Goal: Feedback & Contribution: Leave review/rating

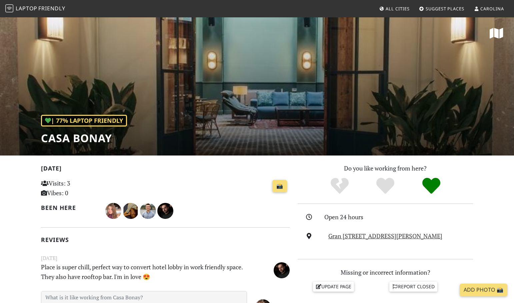
click at [35, 11] on span "Laptop" at bounding box center [27, 8] width 22 height 7
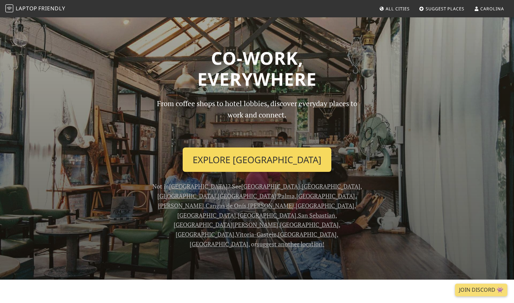
click at [283, 162] on link "Explore Barcelona" at bounding box center [257, 159] width 149 height 25
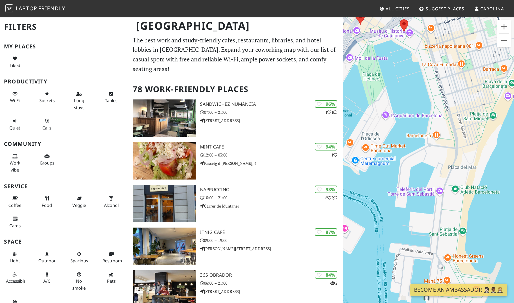
click at [438, 9] on span "Suggest Places" at bounding box center [445, 9] width 39 height 6
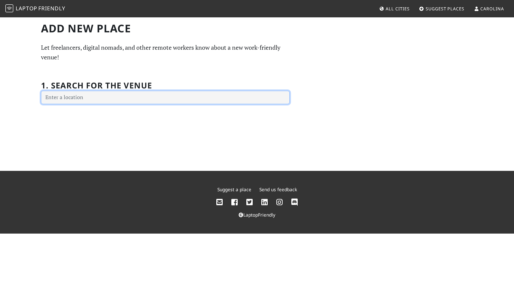
click at [149, 100] on input "text" at bounding box center [165, 97] width 249 height 13
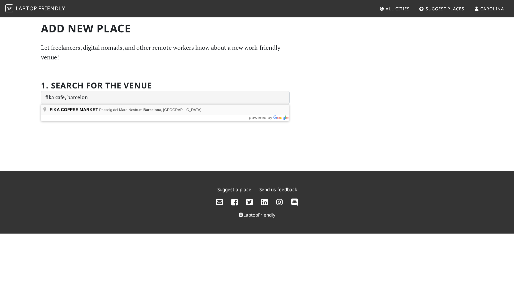
type input "FIKA COFFEE MARKET, Passeig del Mare Nostrum, Barcelona, Spain"
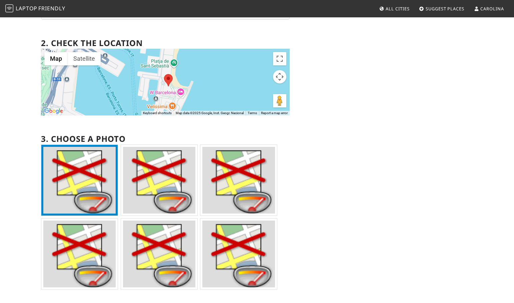
scroll to position [112, 0]
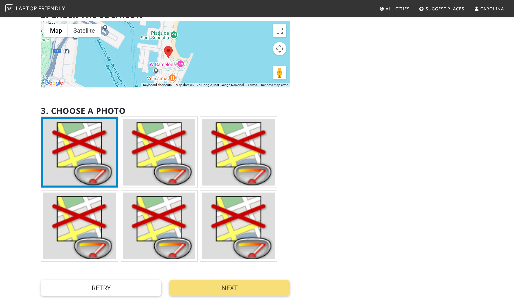
click at [170, 168] on img at bounding box center [159, 152] width 72 height 67
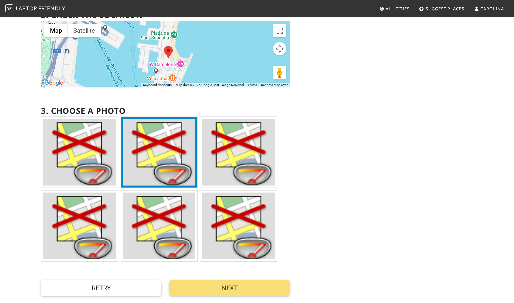
scroll to position [195, 0]
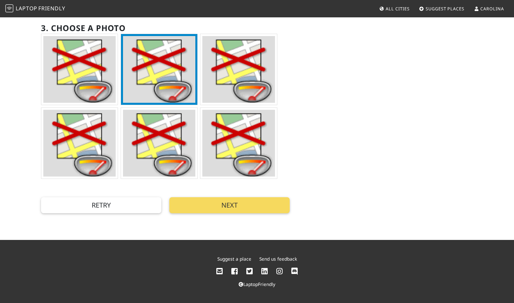
click at [221, 204] on button "Next" at bounding box center [229, 205] width 120 height 16
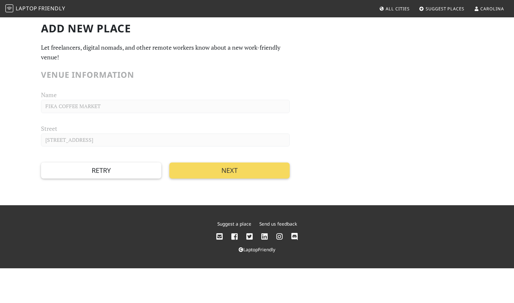
scroll to position [0, 0]
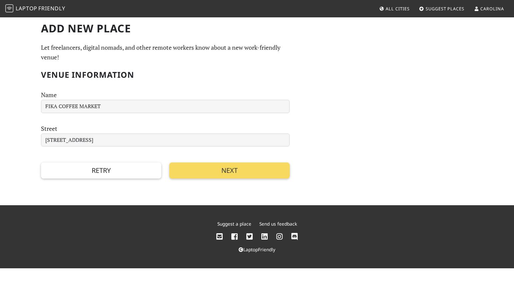
click at [207, 172] on button "Next" at bounding box center [229, 170] width 120 height 16
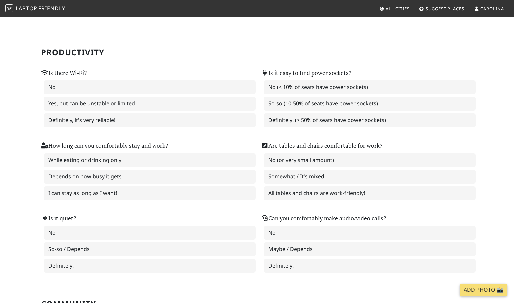
scroll to position [36, 0]
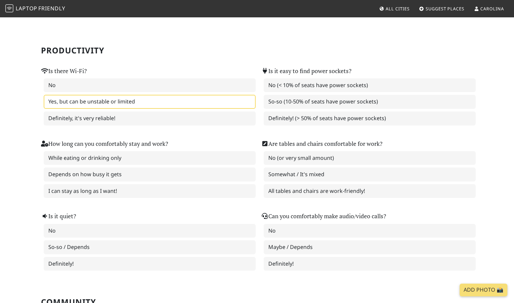
click at [136, 104] on label "Yes, but can be unstable or limited" at bounding box center [150, 102] width 212 height 14
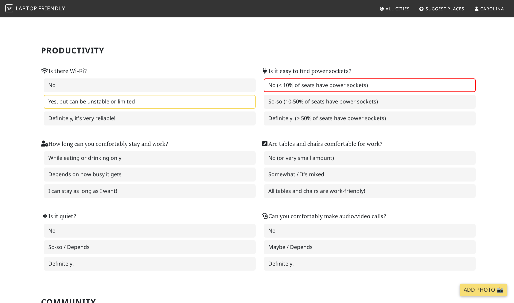
click at [291, 81] on label "No (< 10% of seats have power sockets)" at bounding box center [370, 85] width 212 height 14
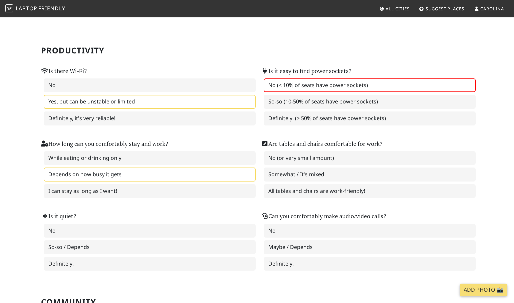
click at [108, 177] on label "Depends on how busy it gets" at bounding box center [150, 174] width 212 height 14
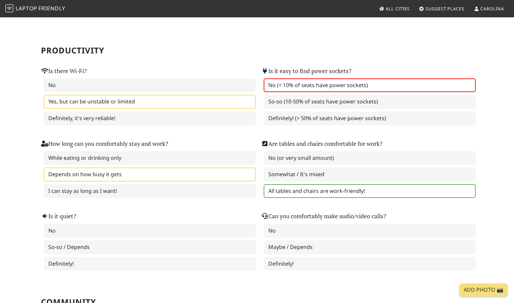
click at [338, 193] on label "All tables and chairs are work-friendly!" at bounding box center [370, 191] width 212 height 14
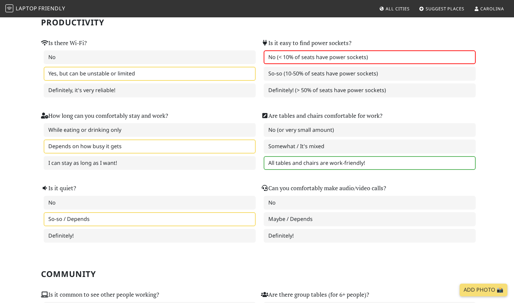
click at [82, 220] on label "So-so / Depends" at bounding box center [150, 219] width 212 height 14
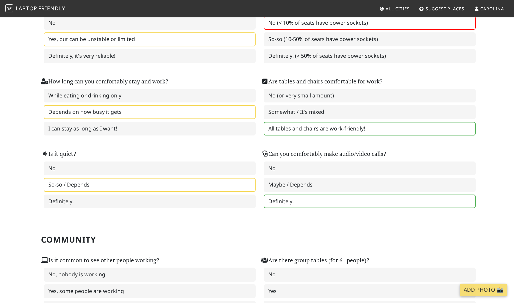
click at [306, 203] on label "Definitely!" at bounding box center [370, 201] width 212 height 14
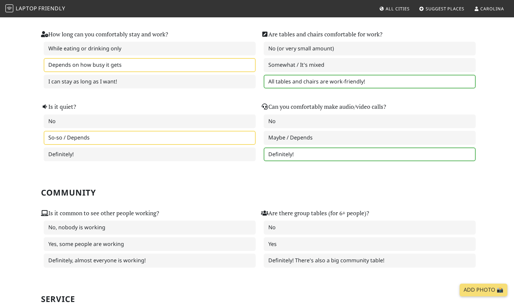
scroll to position [203, 0]
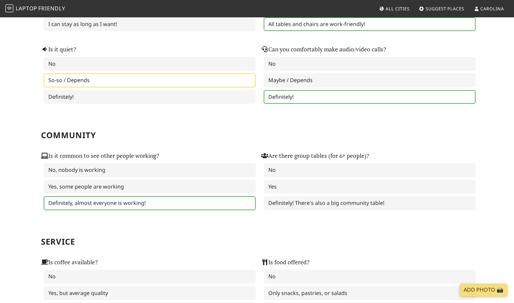
drag, startPoint x: 96, startPoint y: 204, endPoint x: 242, endPoint y: 209, distance: 145.5
click at [96, 204] on label "Definitely, almost everyone is working!" at bounding box center [150, 203] width 212 height 14
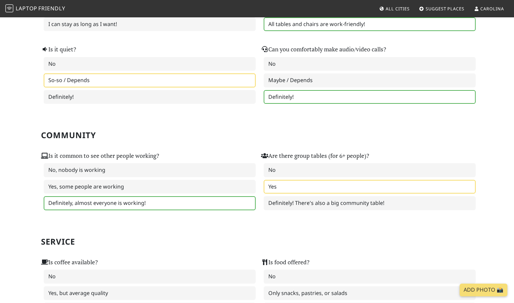
click at [356, 183] on label "Yes" at bounding box center [370, 187] width 212 height 14
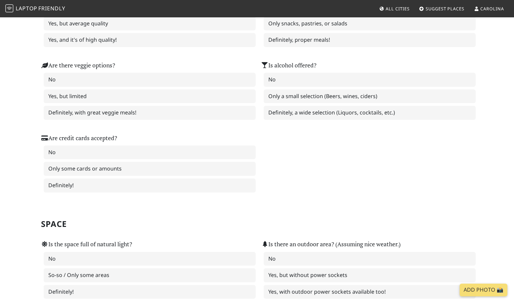
scroll to position [414, 0]
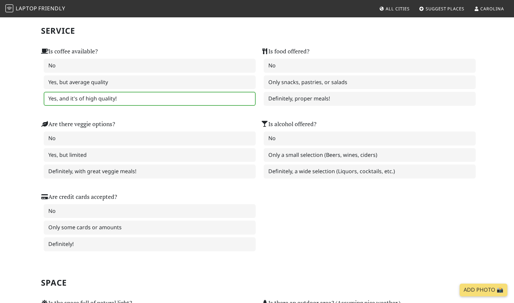
click at [111, 99] on label "Yes, and it's of high quality!" at bounding box center [150, 99] width 212 height 14
click at [324, 87] on label "Only snacks, pastries, or salads" at bounding box center [370, 82] width 212 height 14
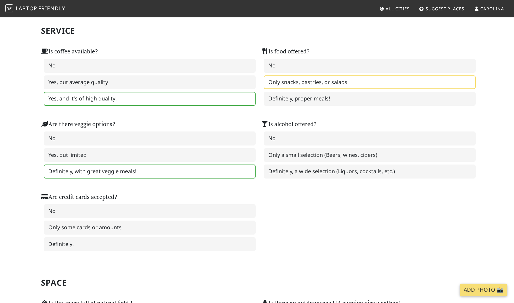
click at [81, 169] on label "Definitely, with great veggie meals!" at bounding box center [150, 171] width 212 height 14
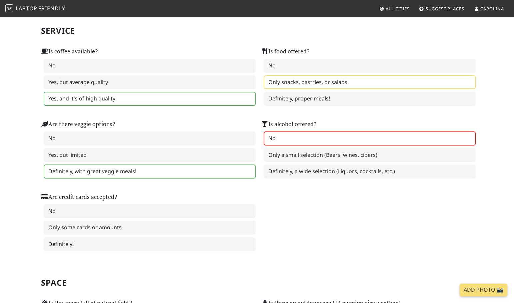
click at [318, 145] on label "No" at bounding box center [370, 138] width 212 height 14
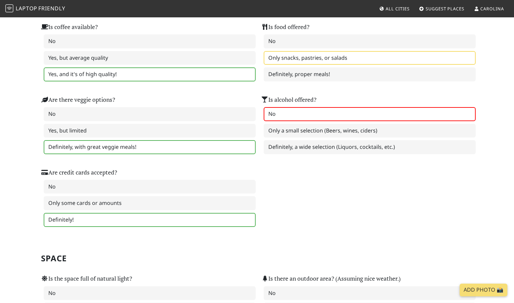
click at [104, 220] on label "Definitely!" at bounding box center [150, 220] width 212 height 14
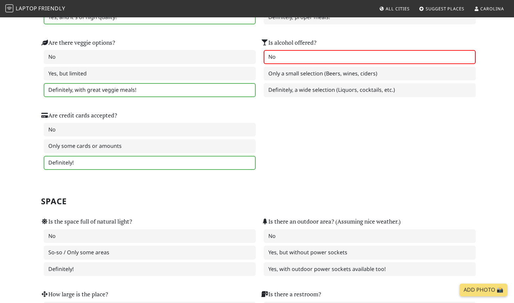
scroll to position [559, 0]
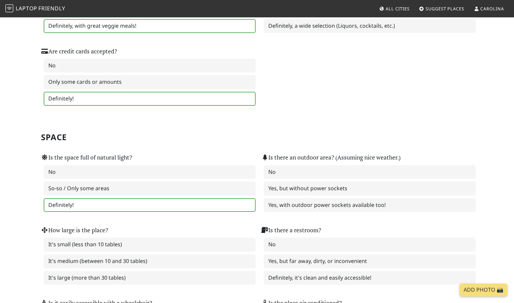
click at [106, 202] on label "Definitely!" at bounding box center [150, 205] width 212 height 14
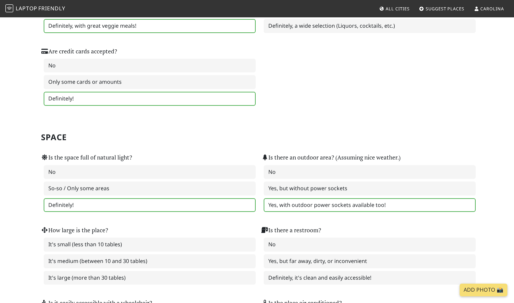
click at [344, 205] on label "Yes, with outdoor power sockets available too!" at bounding box center [370, 205] width 212 height 14
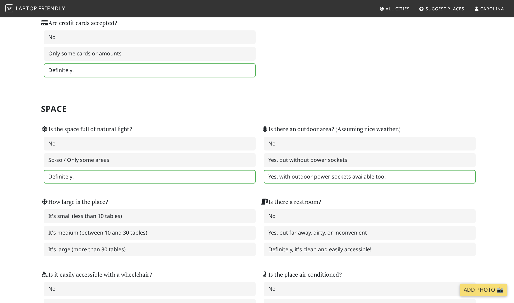
scroll to position [619, 0]
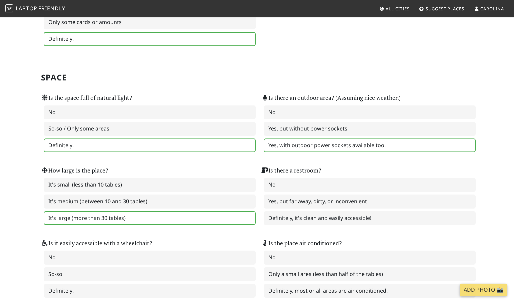
click at [108, 220] on label "It's large (more than 30 tables)" at bounding box center [150, 218] width 212 height 14
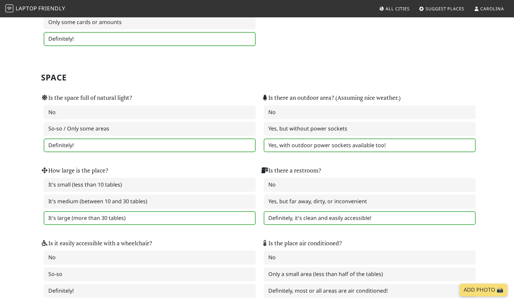
click at [298, 219] on label "Definitely, it's clean and easily accessible!" at bounding box center [370, 218] width 212 height 14
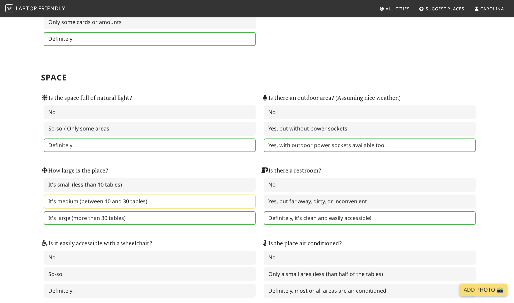
scroll to position [692, 0]
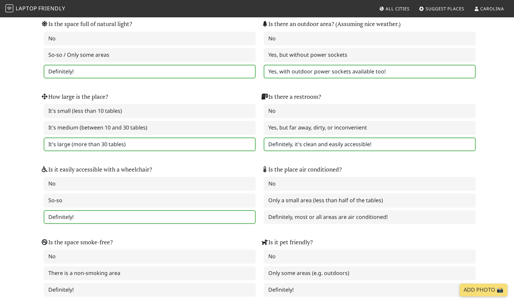
click at [187, 215] on label "Definitely!" at bounding box center [150, 217] width 212 height 14
click at [291, 215] on label "Definitely, most or all areas are air conditioned!" at bounding box center [370, 217] width 212 height 14
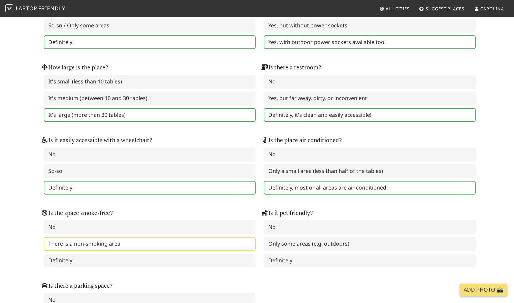
scroll to position [729, 0]
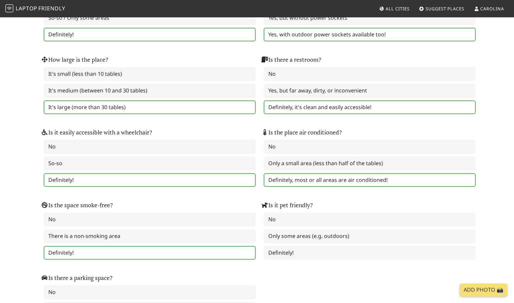
click at [109, 248] on label "Definitely!" at bounding box center [150, 253] width 212 height 14
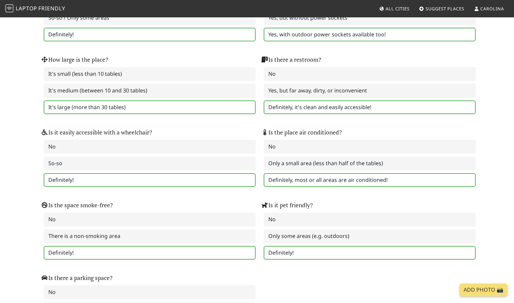
click at [289, 258] on label "Definitely!" at bounding box center [370, 253] width 212 height 14
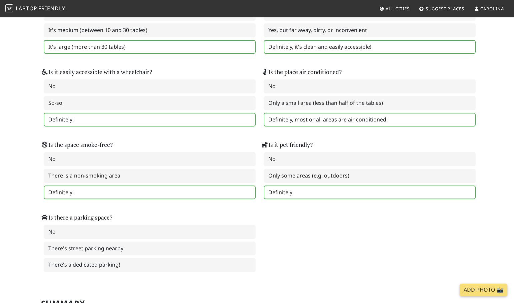
click at [395, 247] on div "Is the space full of natural light? No So-so / Only some areas Definitely! Is t…" at bounding box center [257, 93] width 440 height 364
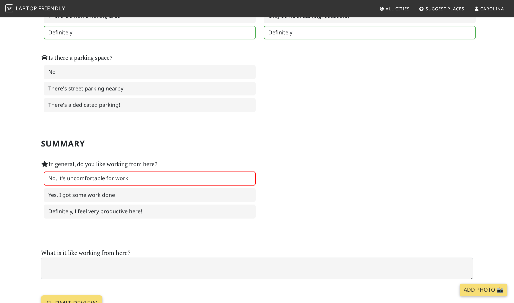
scroll to position [951, 0]
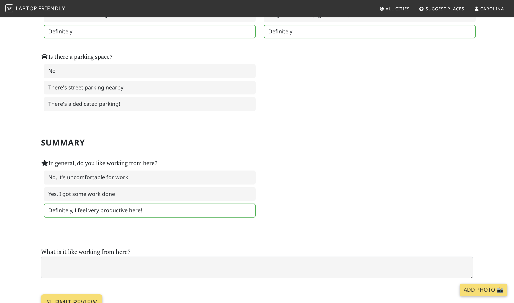
click at [173, 207] on label "Definitely, I feel very productive here!" at bounding box center [150, 210] width 212 height 14
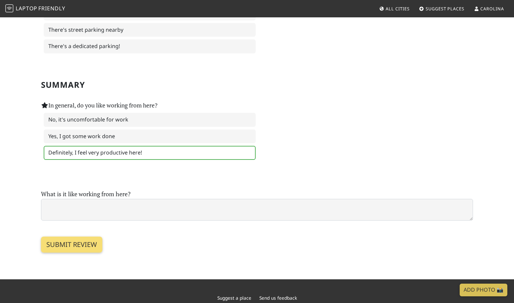
scroll to position [1047, 0]
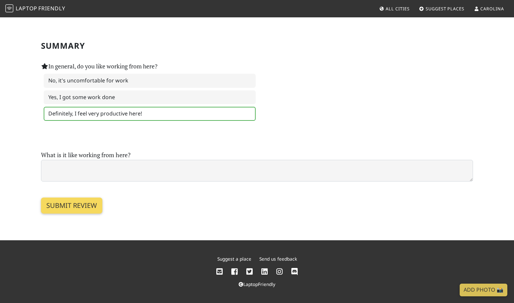
click at [56, 209] on input "Submit review" at bounding box center [71, 205] width 61 height 16
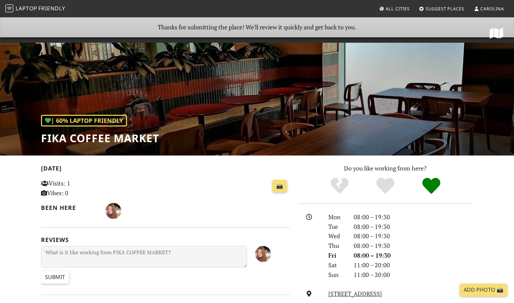
click at [63, 7] on span "Friendly" at bounding box center [51, 8] width 27 height 7
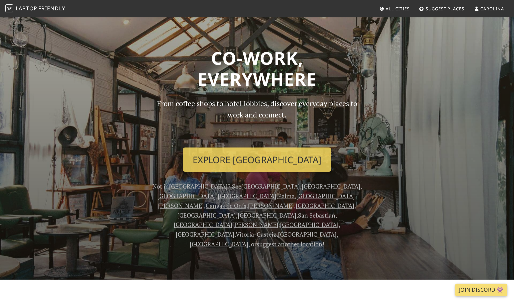
click at [487, 10] on span "Carolina" at bounding box center [492, 9] width 23 height 6
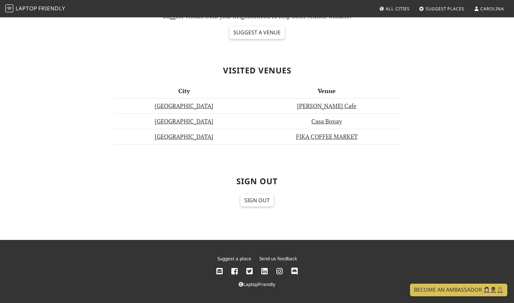
scroll to position [289, 0]
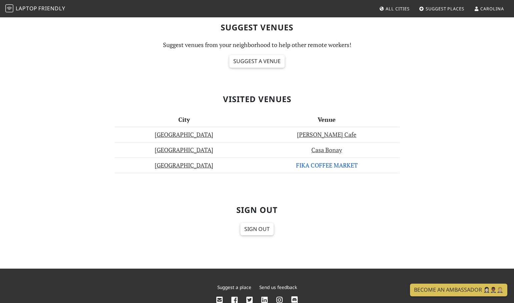
click at [311, 164] on link "FIKA COFFEE MARKET" at bounding box center [327, 165] width 62 height 8
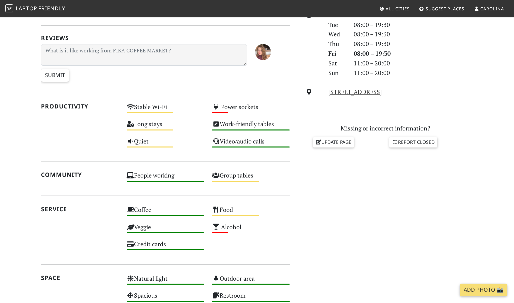
scroll to position [355, 0]
